Goal: Navigation & Orientation: Understand site structure

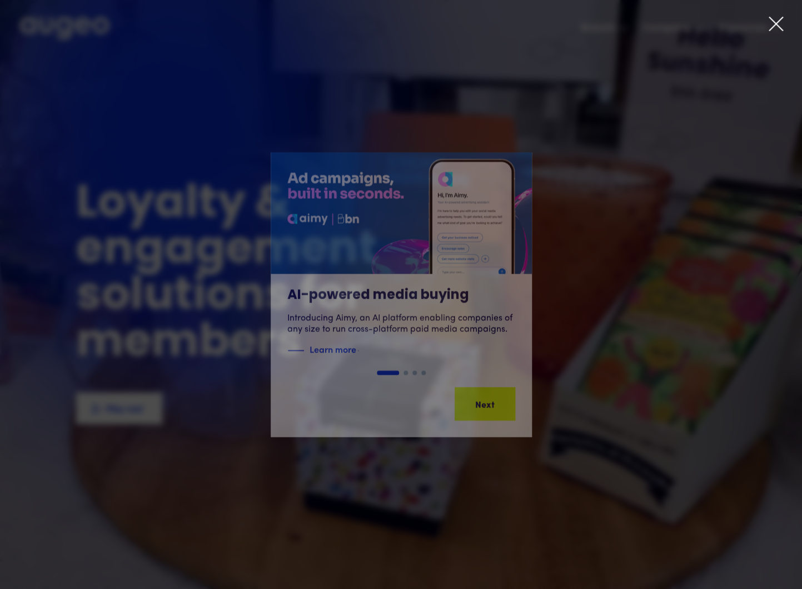
click at [779, 24] on icon at bounding box center [775, 24] width 17 height 17
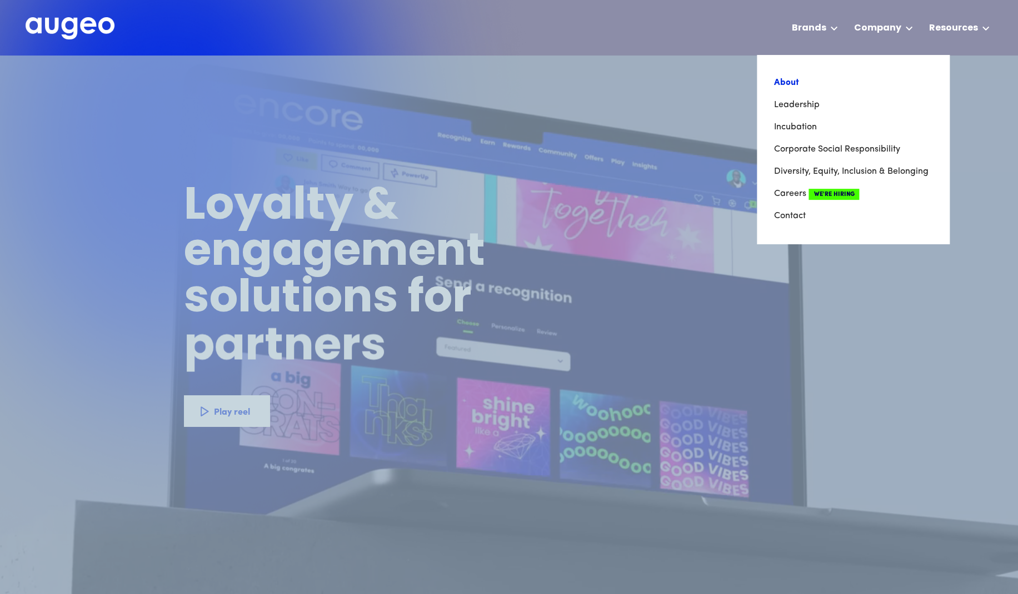
click at [792, 77] on link "About" at bounding box center [852, 83] width 159 height 22
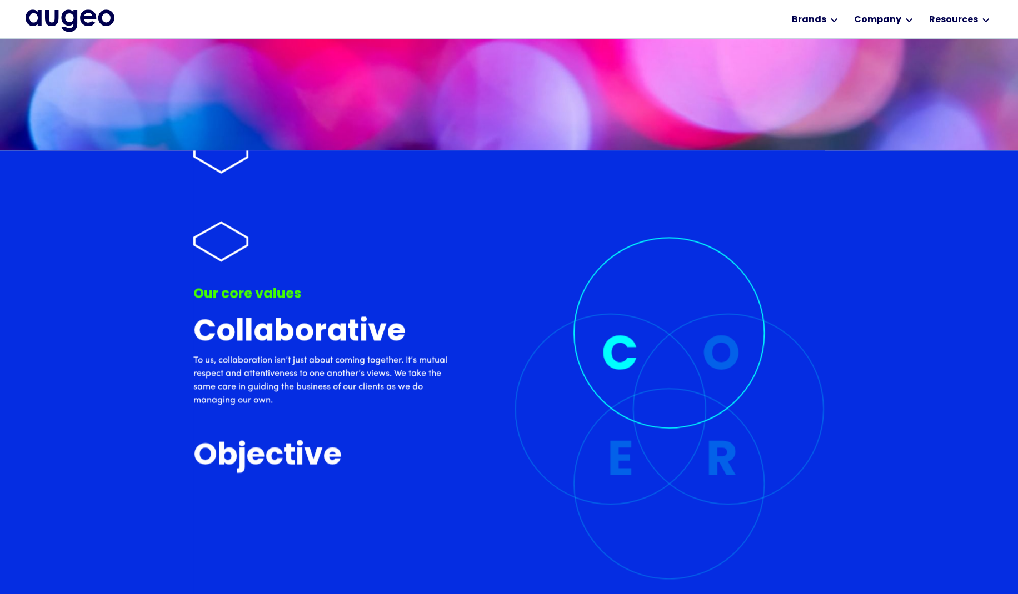
scroll to position [2653, 0]
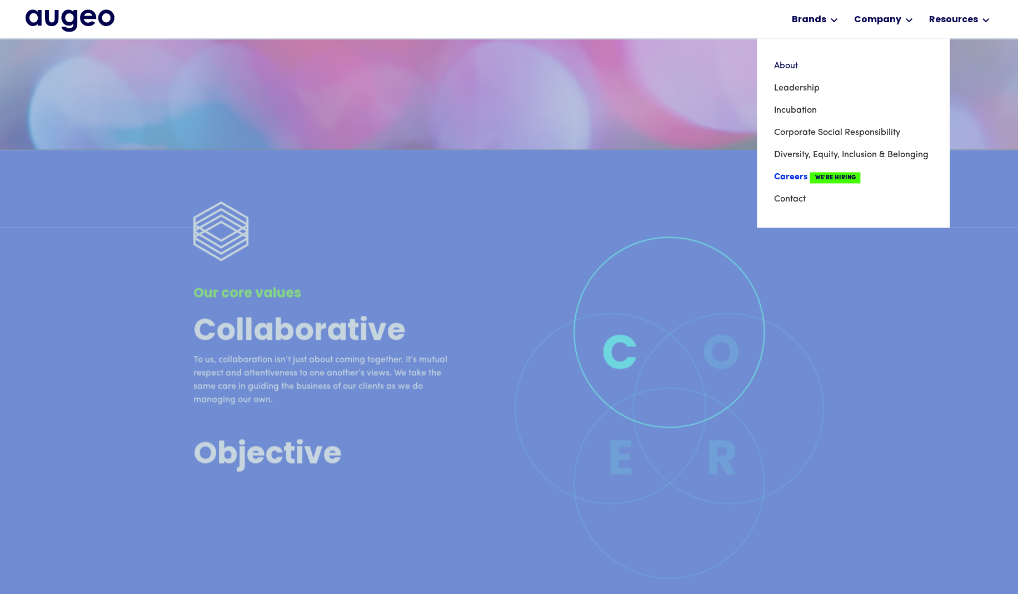
click at [789, 173] on link "Careers We're Hiring" at bounding box center [852, 177] width 159 height 22
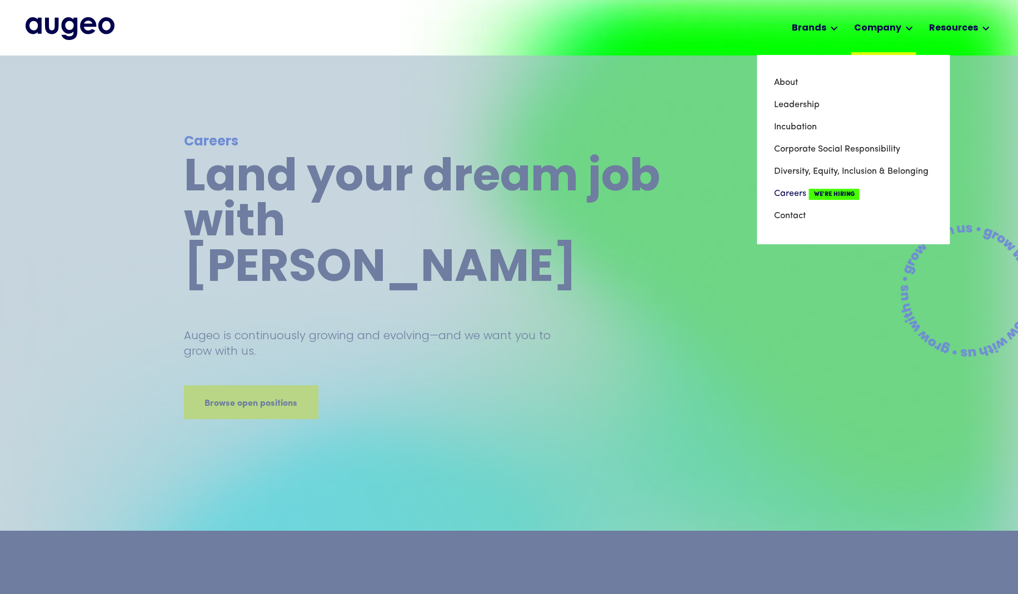
click at [886, 27] on div "Company" at bounding box center [876, 28] width 47 height 13
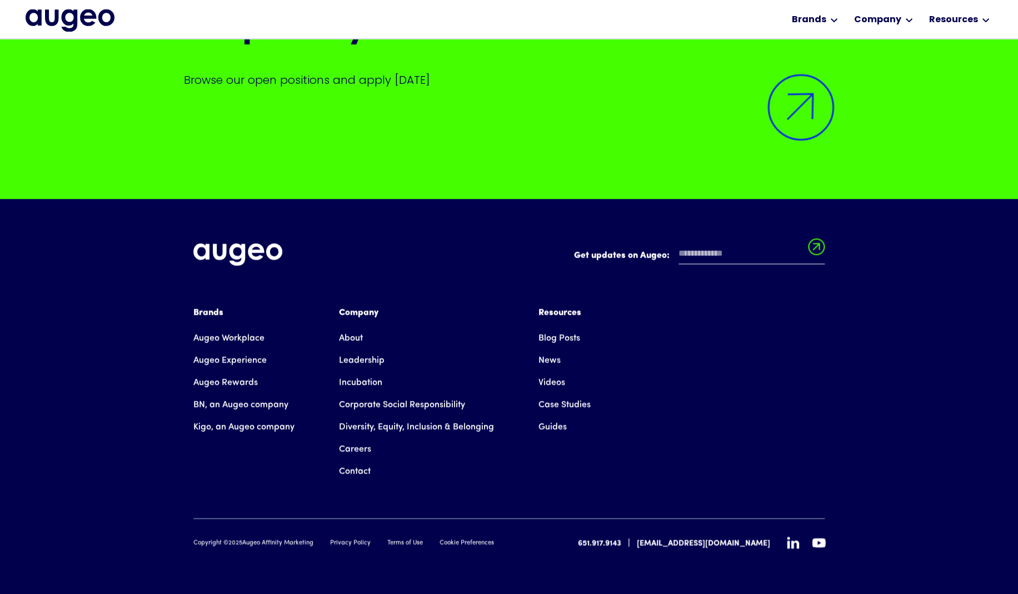
scroll to position [2958, 0]
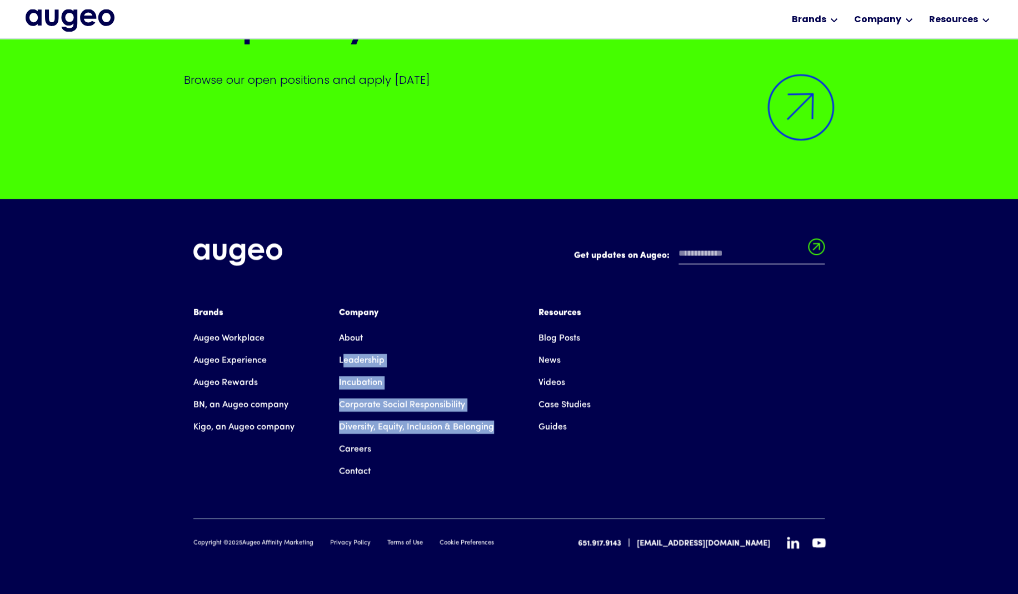
drag, startPoint x: 395, startPoint y: 473, endPoint x: 417, endPoint y: 447, distance: 33.9
click at [344, 366] on div "About Leadership Incubation Corporate Social Responsibility Diversity, Equity, …" at bounding box center [416, 405] width 155 height 156
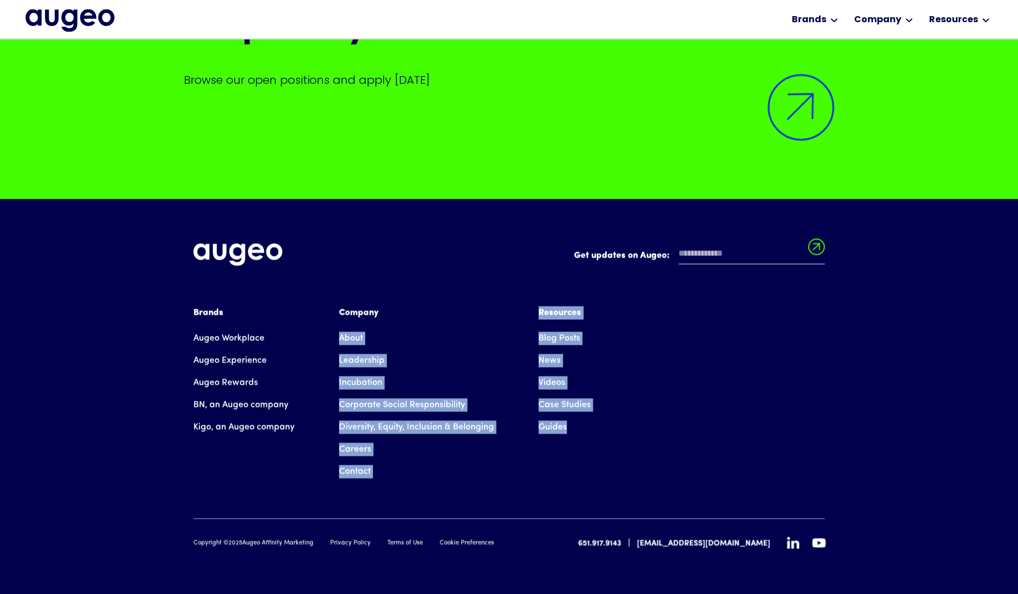
drag, startPoint x: 360, startPoint y: 497, endPoint x: 355, endPoint y: 339, distance: 157.3
click at [340, 336] on div "Brands Augeo Workplace Augeo Experience Augeo Rewards BN, an Augeo company Kigo…" at bounding box center [508, 412] width 631 height 212
click at [352, 337] on link "About" at bounding box center [351, 338] width 24 height 22
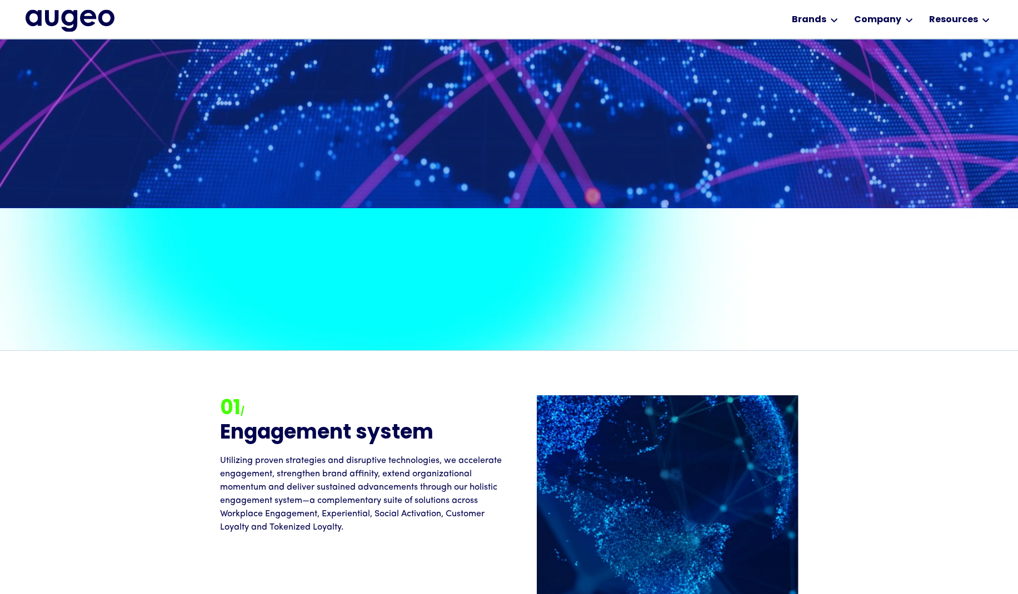
scroll to position [901, 0]
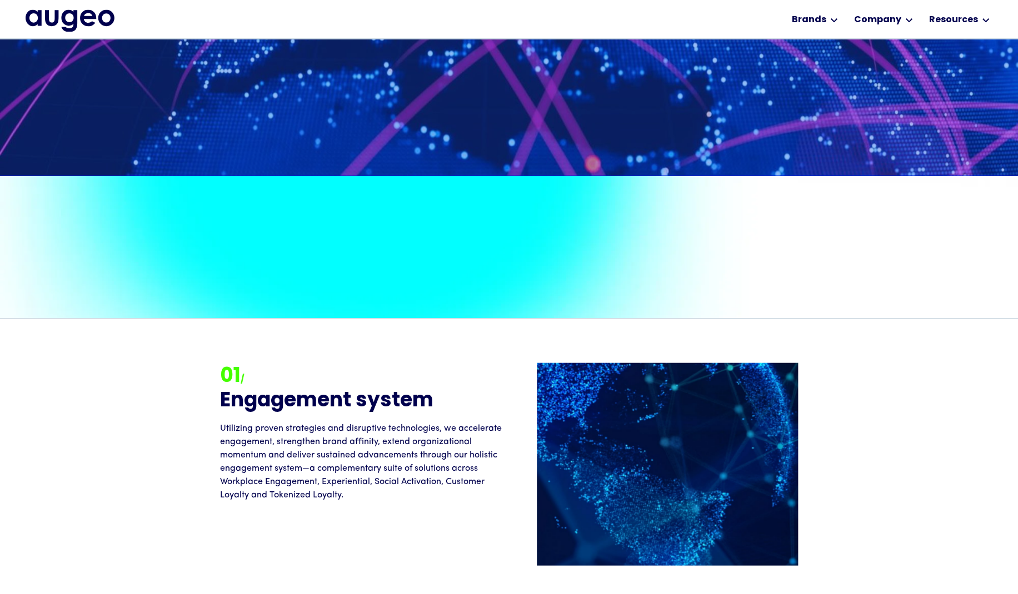
scroll to position [934, 0]
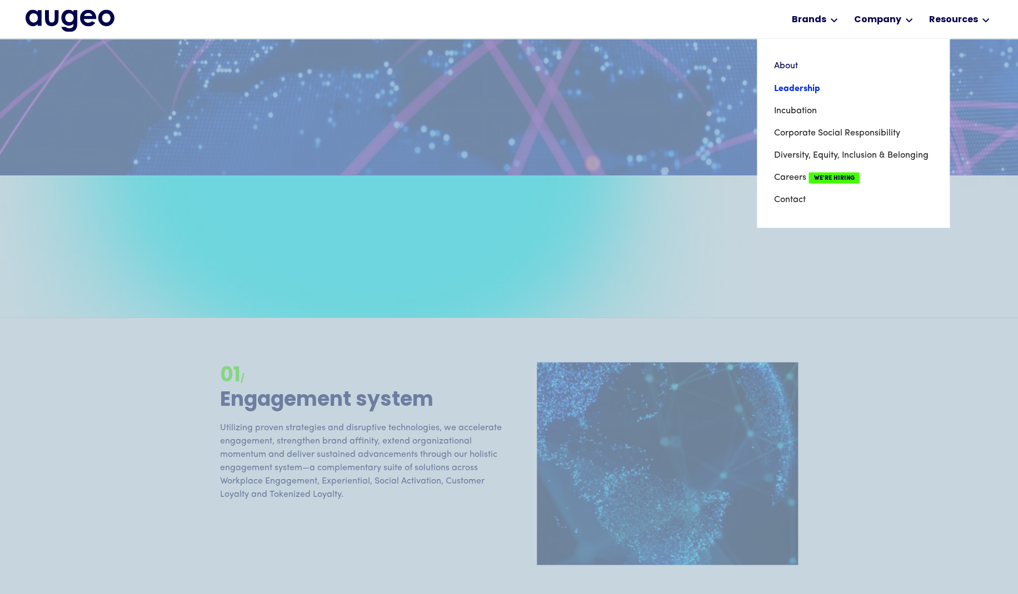
click at [789, 89] on link "Leadership" at bounding box center [852, 88] width 159 height 22
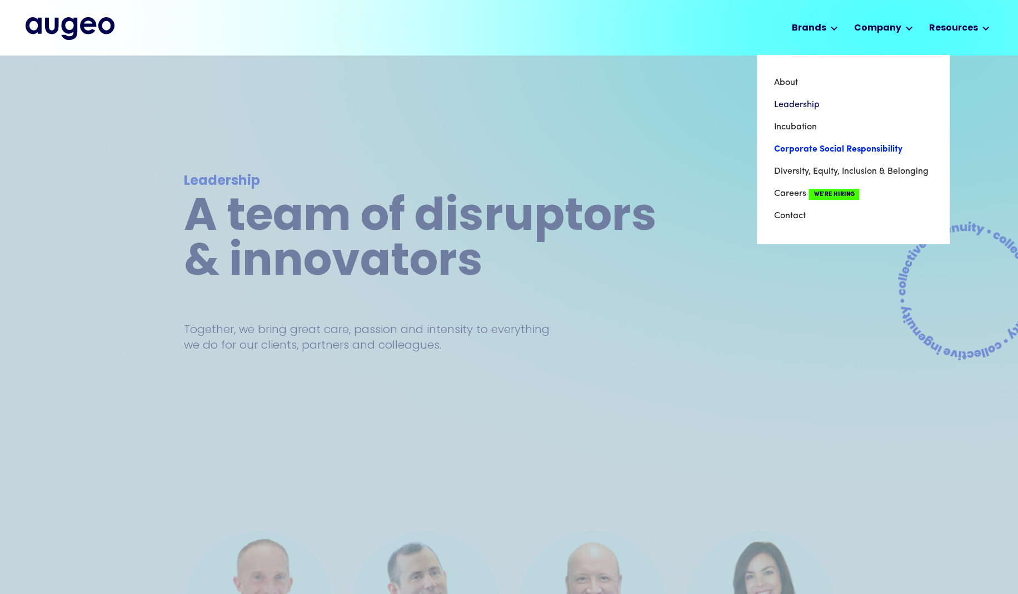
click at [833, 156] on link "Corporate Social Responsibility" at bounding box center [852, 149] width 159 height 22
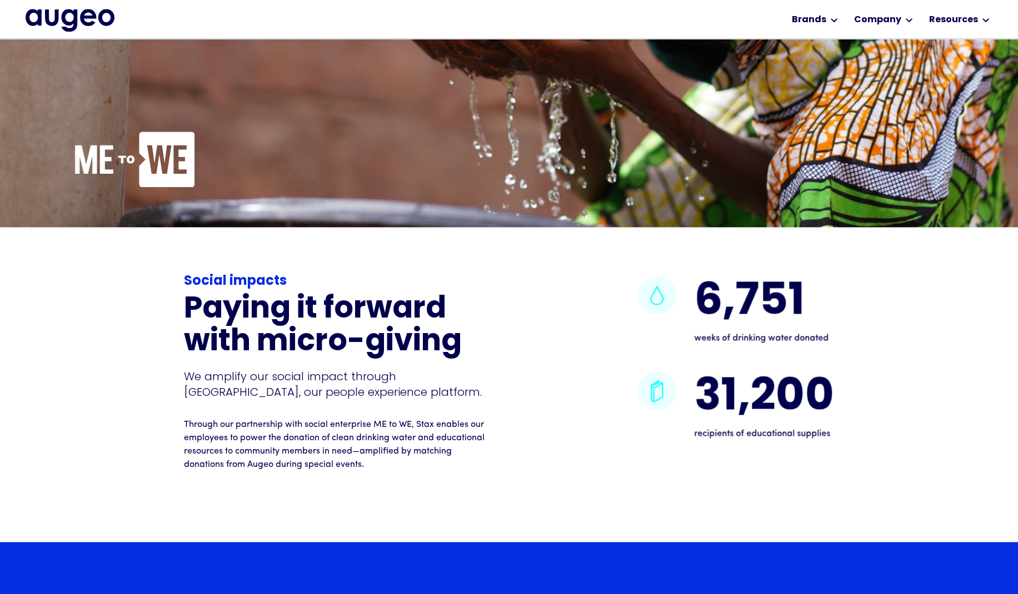
scroll to position [2636, 0]
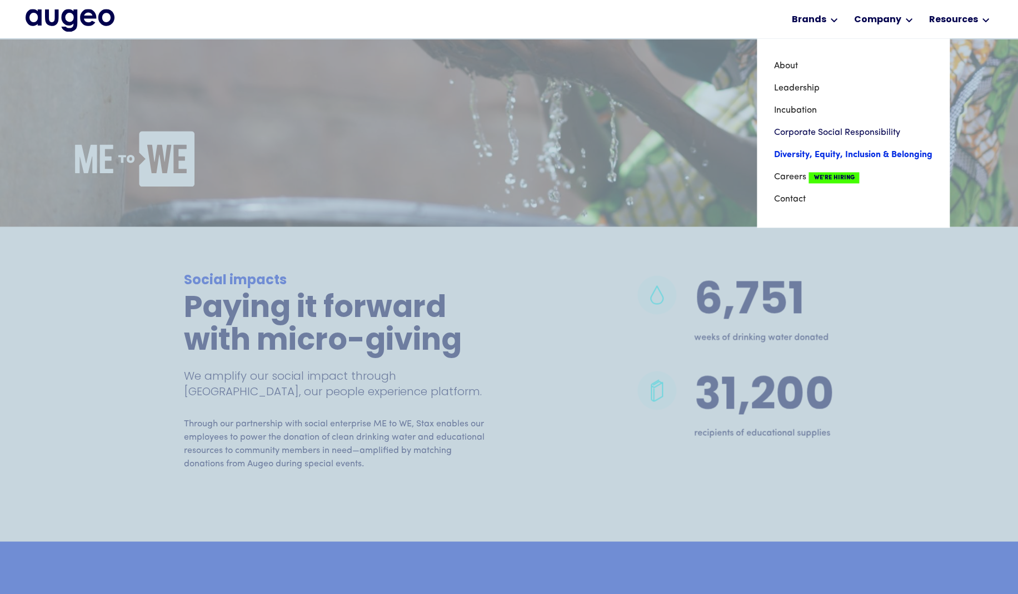
click at [818, 156] on link "Diversity, Equity, Inclusion & Belonging" at bounding box center [852, 155] width 159 height 22
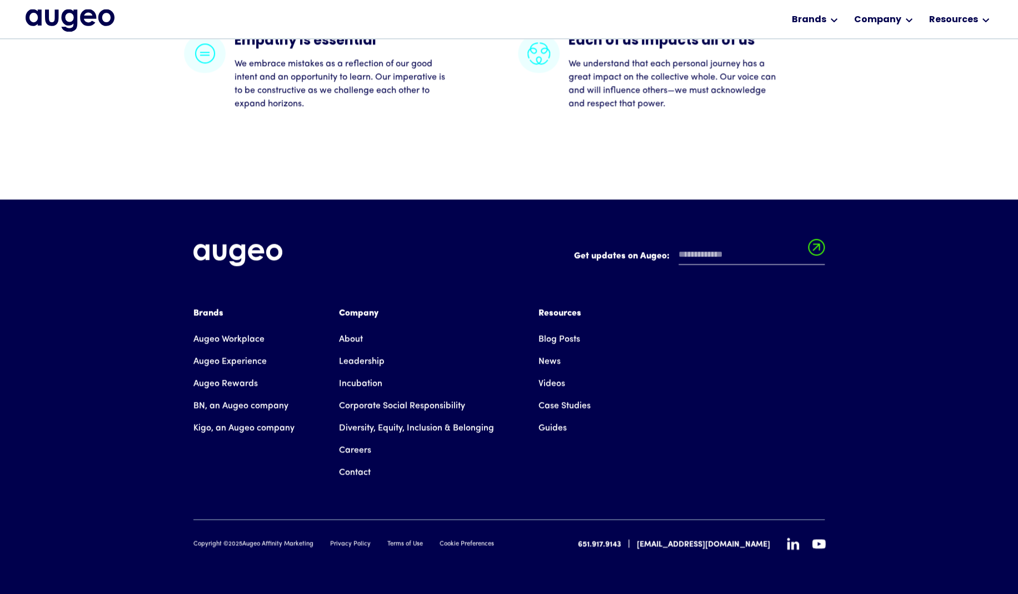
scroll to position [2840, 0]
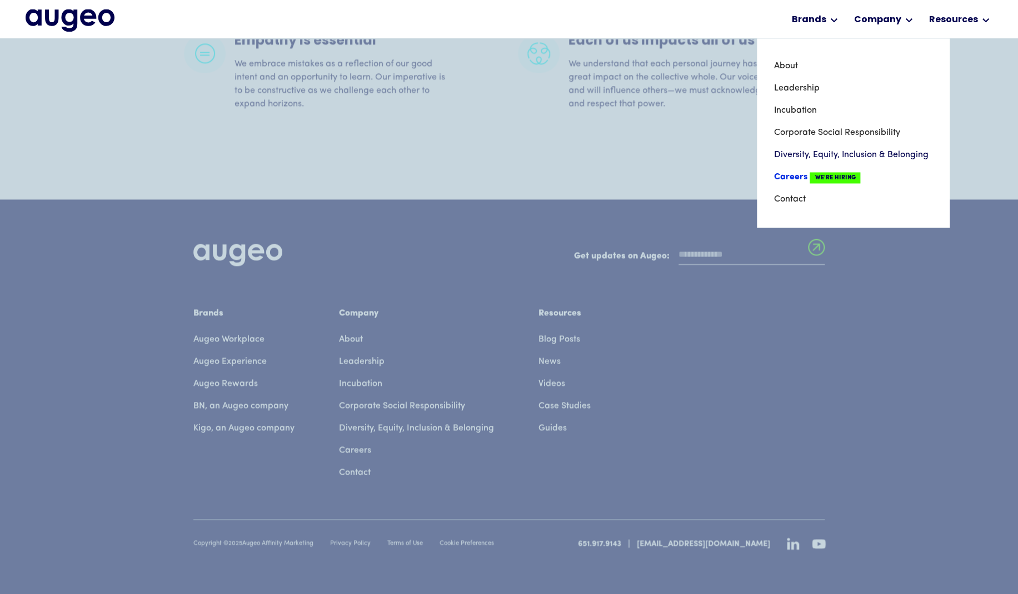
click at [798, 173] on link "Careers We're Hiring" at bounding box center [852, 177] width 159 height 22
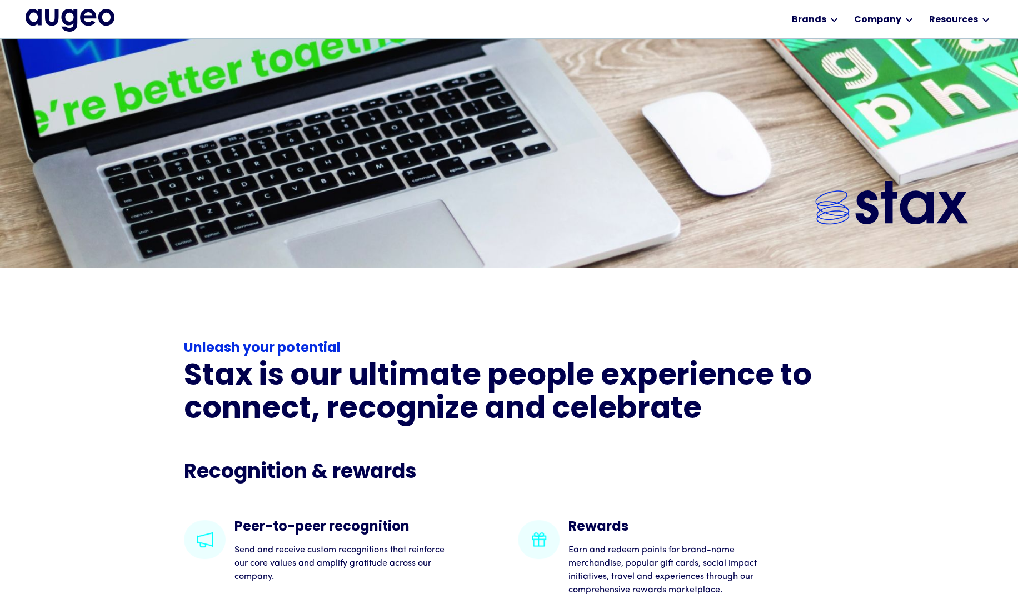
scroll to position [1855, 0]
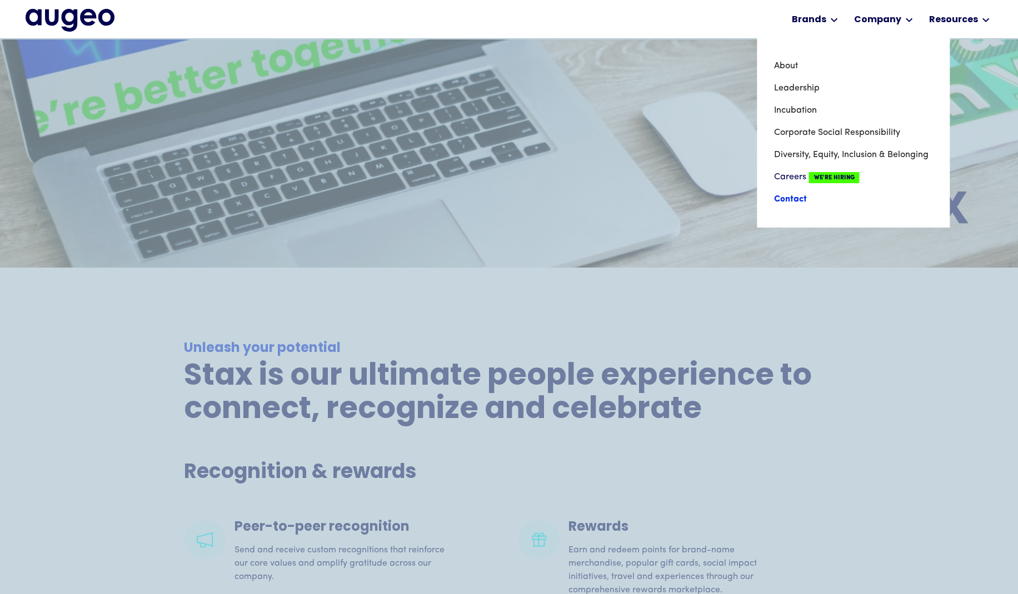
click at [809, 203] on link "Contact" at bounding box center [852, 199] width 159 height 22
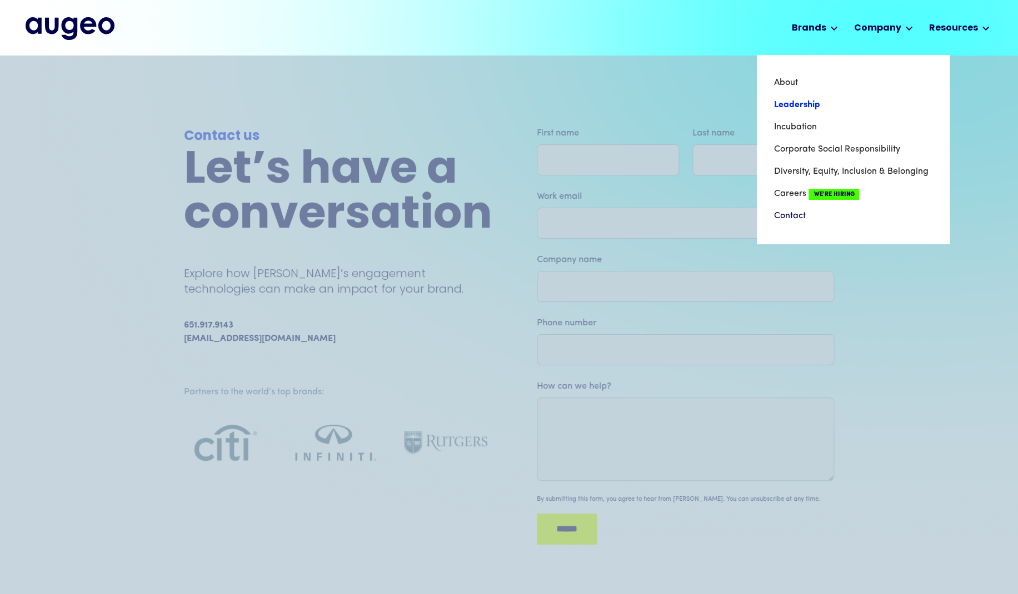
click at [820, 101] on link "Leadership" at bounding box center [852, 105] width 159 height 22
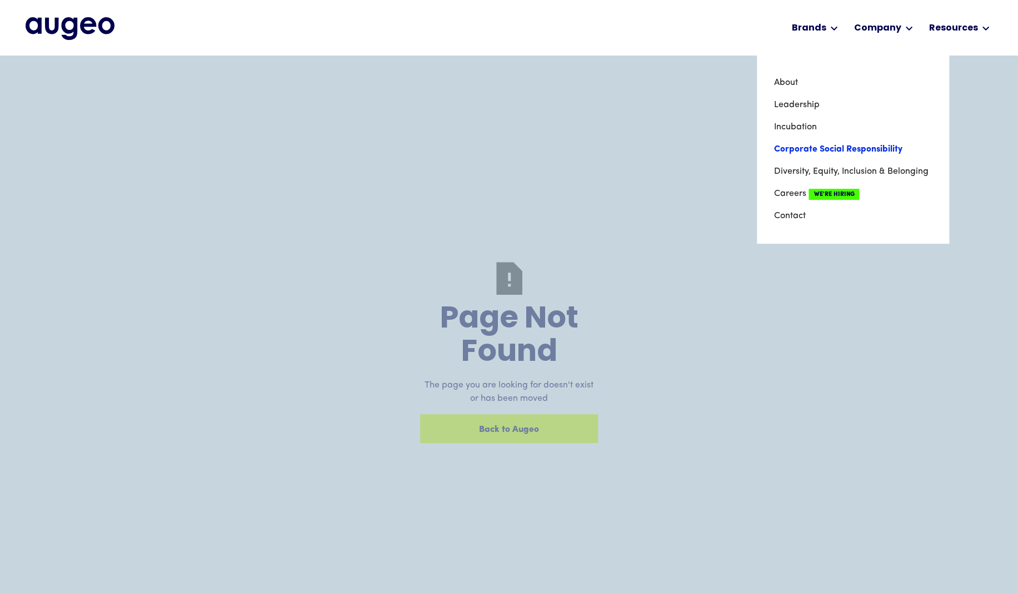
click at [805, 148] on link "Corporate Social Responsibility" at bounding box center [852, 149] width 159 height 22
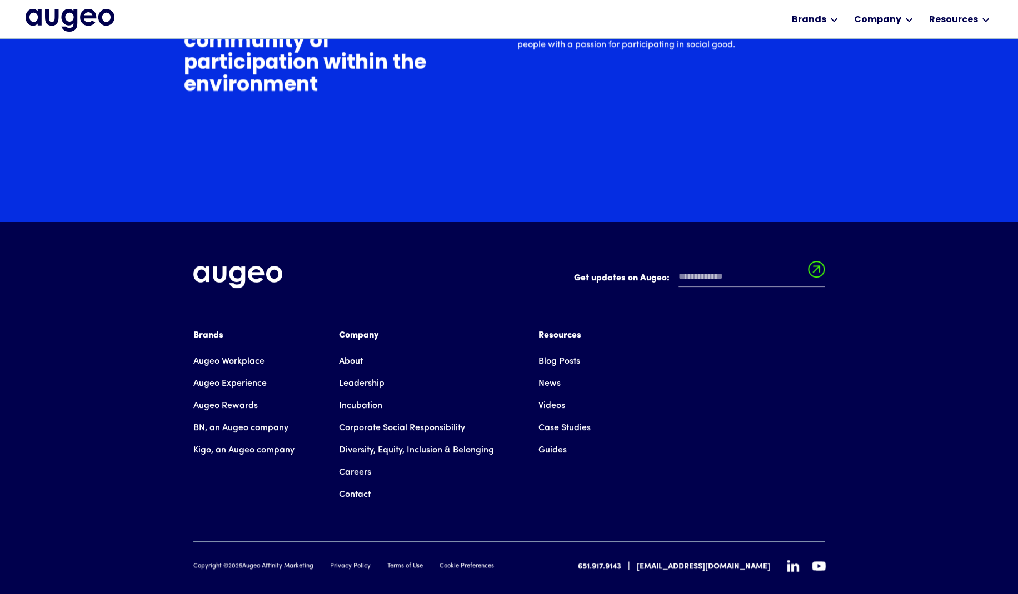
scroll to position [3980, 0]
